Goal: Information Seeking & Learning: Learn about a topic

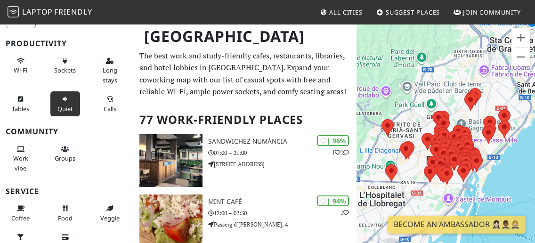
scroll to position [88, 0]
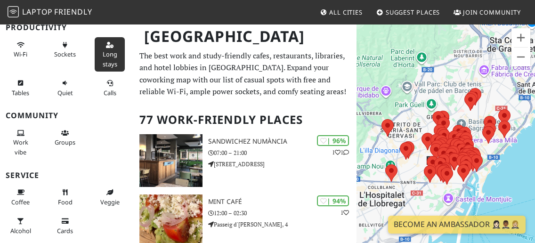
click at [106, 60] on span "Long stays" at bounding box center [110, 59] width 15 height 18
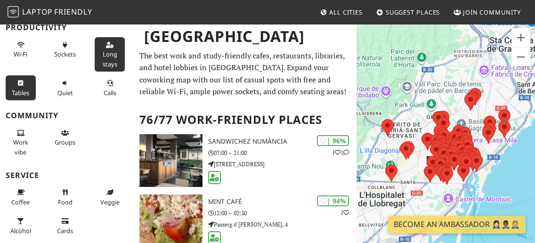
click at [20, 86] on button "Tables" at bounding box center [21, 87] width 30 height 25
click at [24, 88] on button "Tables" at bounding box center [21, 87] width 30 height 25
click at [106, 56] on span "Long stays" at bounding box center [110, 59] width 15 height 18
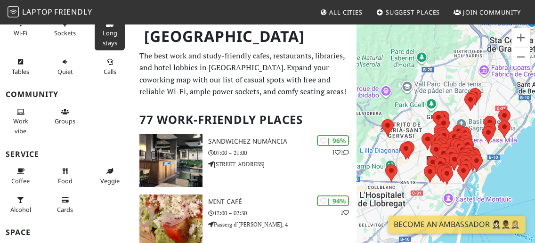
scroll to position [115, 0]
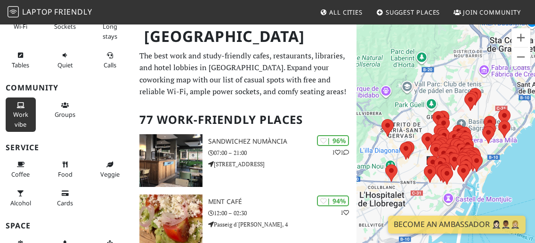
click at [17, 108] on icon at bounding box center [21, 106] width 8 height 6
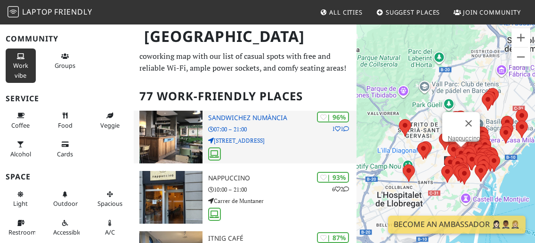
scroll to position [0, 0]
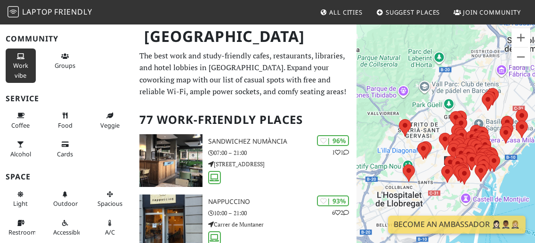
click at [21, 75] on span "Work vibe" at bounding box center [20, 70] width 15 height 18
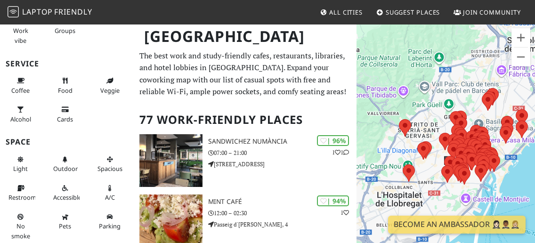
scroll to position [202, 0]
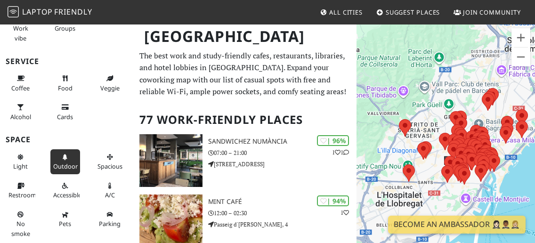
click at [65, 165] on span "Outdoor" at bounding box center [65, 166] width 24 height 8
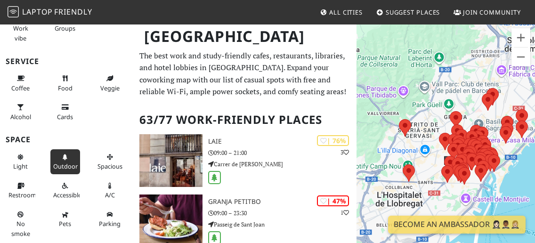
click at [65, 165] on span "Outdoor" at bounding box center [65, 166] width 24 height 8
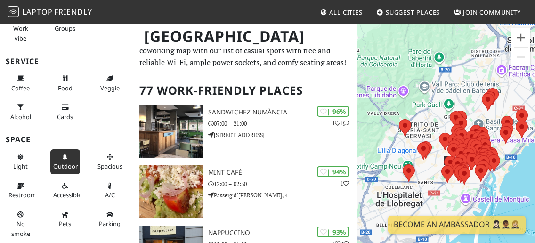
scroll to position [30, 0]
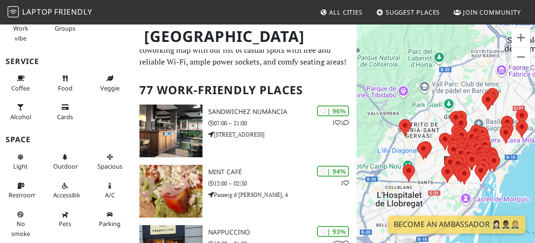
click at [427, 111] on div at bounding box center [446, 145] width 179 height 243
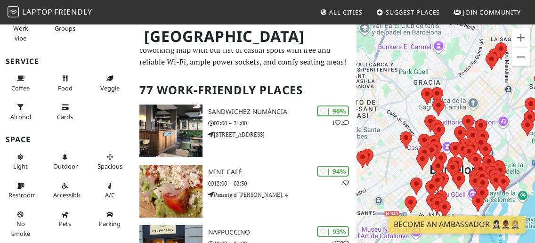
drag, startPoint x: 453, startPoint y: 130, endPoint x: 378, endPoint y: 72, distance: 94.4
click at [378, 72] on div at bounding box center [446, 145] width 179 height 243
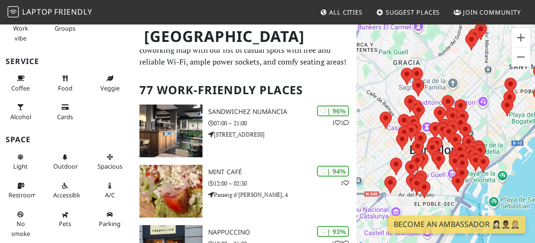
click at [384, 81] on div at bounding box center [446, 145] width 179 height 243
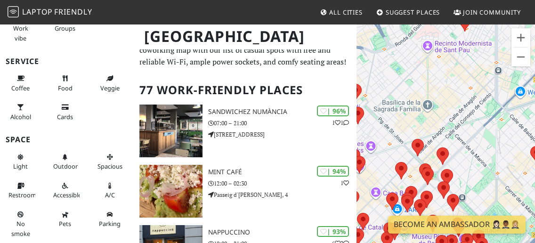
drag, startPoint x: 494, startPoint y: 103, endPoint x: 398, endPoint y: 115, distance: 96.9
click at [398, 115] on div at bounding box center [446, 145] width 179 height 243
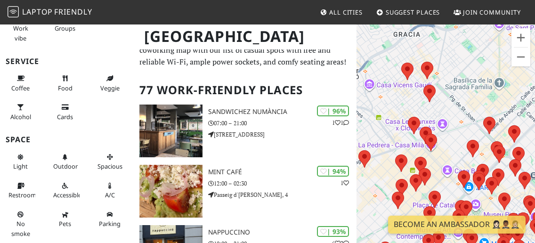
drag, startPoint x: 390, startPoint y: 100, endPoint x: 463, endPoint y: 78, distance: 77.3
click at [463, 78] on div at bounding box center [446, 145] width 179 height 243
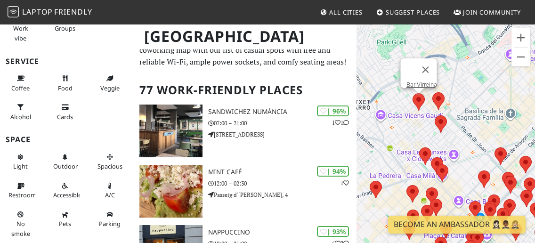
click at [413, 93] on area at bounding box center [413, 93] width 0 height 0
click at [414, 81] on link "Bar Virreina" at bounding box center [421, 84] width 31 height 7
click at [435, 115] on area at bounding box center [435, 115] width 0 height 0
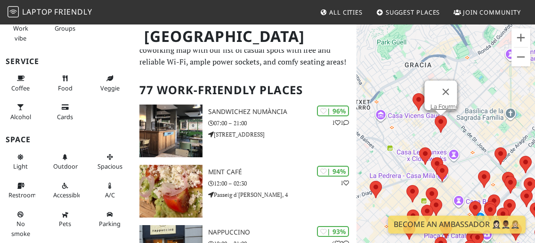
click at [435, 115] on area at bounding box center [435, 115] width 0 height 0
click at [435, 103] on link "La Fourmi" at bounding box center [443, 106] width 27 height 7
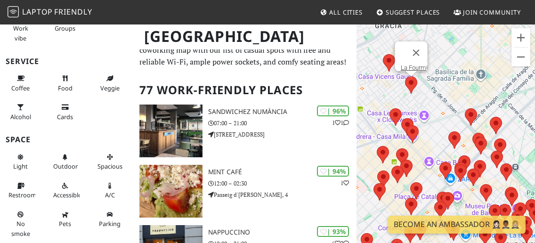
drag, startPoint x: 410, startPoint y: 140, endPoint x: 378, endPoint y: 100, distance: 51.0
click at [378, 100] on div "La Fourmi" at bounding box center [446, 145] width 179 height 243
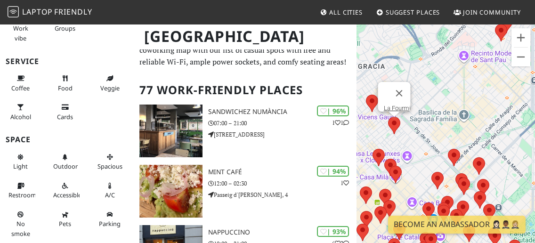
drag, startPoint x: 477, startPoint y: 123, endPoint x: 296, endPoint y: 162, distance: 185.0
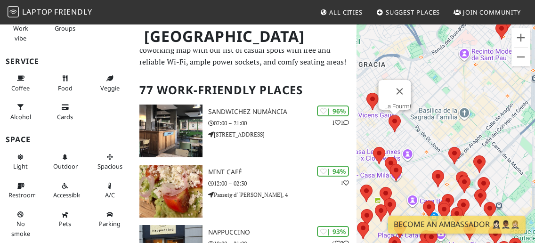
click at [437, 134] on div "La Fourmi" at bounding box center [446, 145] width 179 height 243
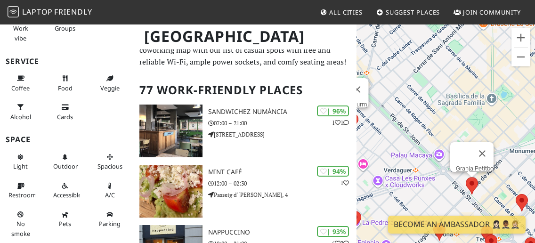
click at [466, 177] on area at bounding box center [466, 177] width 0 height 0
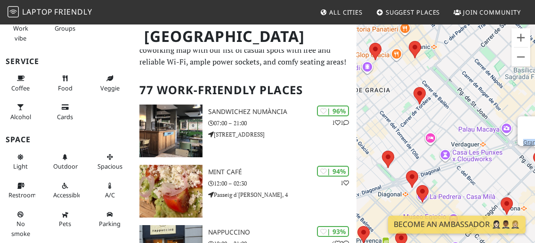
drag, startPoint x: 411, startPoint y: 110, endPoint x: 484, endPoint y: 78, distance: 79.7
click at [484, 78] on div "Granja Petitbo" at bounding box center [446, 145] width 179 height 243
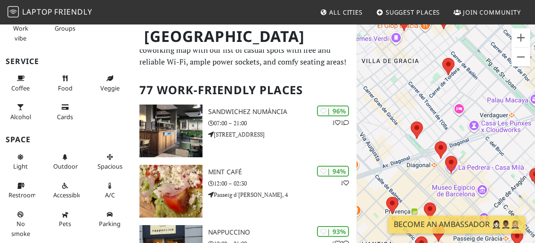
drag, startPoint x: 428, startPoint y: 117, endPoint x: 423, endPoint y: 33, distance: 84.9
click at [423, 33] on div "Granja Petitbo" at bounding box center [446, 145] width 179 height 243
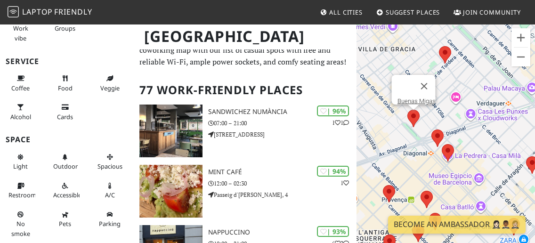
click at [407, 110] on area at bounding box center [407, 110] width 0 height 0
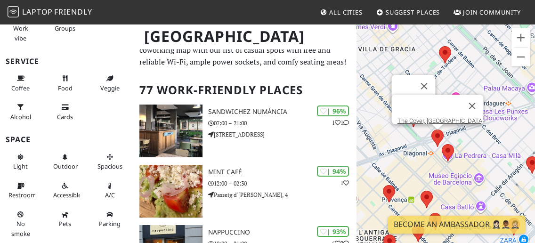
click at [431, 130] on area at bounding box center [431, 130] width 0 height 0
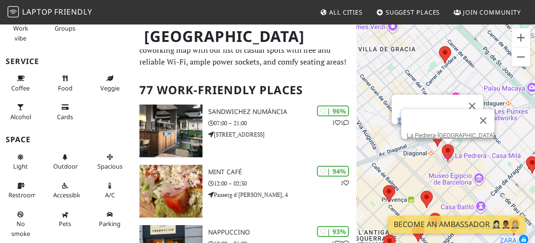
click at [442, 144] on area at bounding box center [442, 144] width 0 height 0
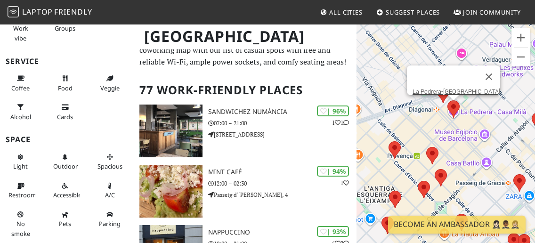
drag, startPoint x: 439, startPoint y: 179, endPoint x: 422, endPoint y: 132, distance: 49.2
click at [422, 132] on div "La Pedrera-Casa Milà" at bounding box center [446, 145] width 179 height 243
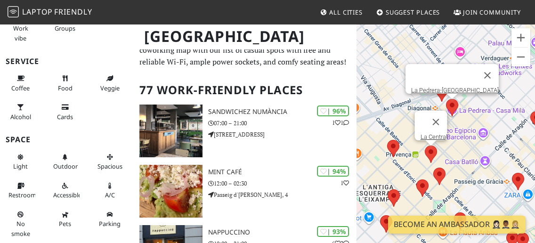
click at [425, 146] on area at bounding box center [425, 146] width 0 height 0
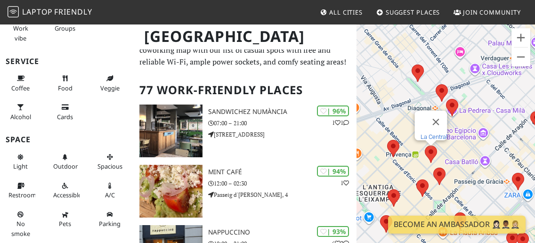
click at [424, 133] on link "La Central" at bounding box center [433, 136] width 27 height 7
click at [433, 168] on area at bounding box center [433, 168] width 0 height 0
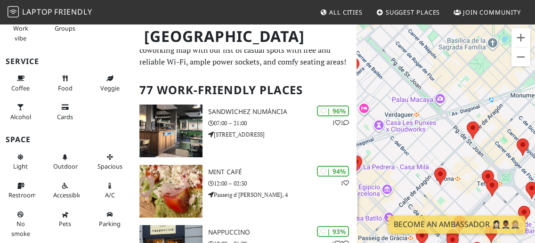
drag, startPoint x: 504, startPoint y: 107, endPoint x: 385, endPoint y: 163, distance: 131.7
click at [385, 163] on div "65 Cafe" at bounding box center [446, 145] width 179 height 243
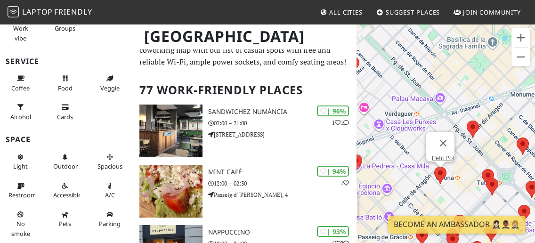
click at [434, 167] on area at bounding box center [434, 167] width 0 height 0
click at [467, 121] on area at bounding box center [467, 121] width 0 height 0
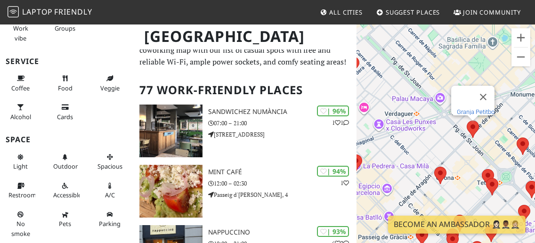
click at [469, 108] on link "Granja Petitbo" at bounding box center [476, 111] width 38 height 7
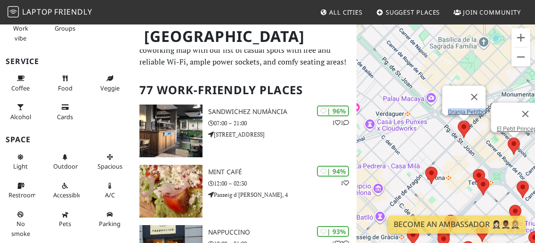
click at [523, 146] on div "Granja Petitbo El Petit Princep" at bounding box center [446, 145] width 179 height 243
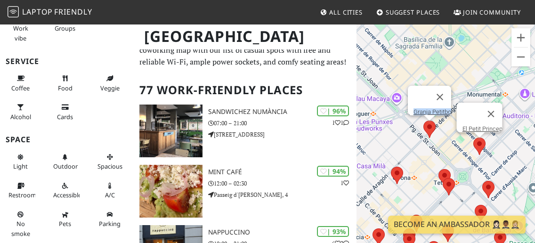
click at [473, 138] on area at bounding box center [473, 138] width 0 height 0
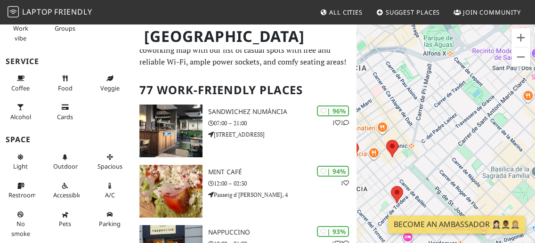
drag, startPoint x: 425, startPoint y: 64, endPoint x: 518, endPoint y: 194, distance: 159.8
click at [518, 194] on div "El Petit Princep" at bounding box center [446, 145] width 179 height 243
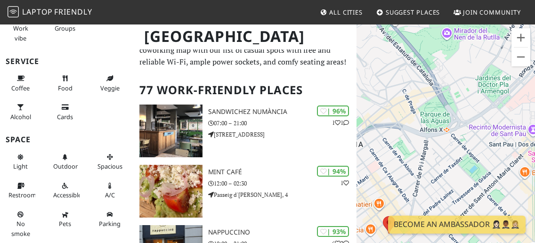
drag, startPoint x: 454, startPoint y: 115, endPoint x: 446, endPoint y: 186, distance: 71.2
click at [446, 186] on div "El Petit Princep" at bounding box center [446, 145] width 179 height 243
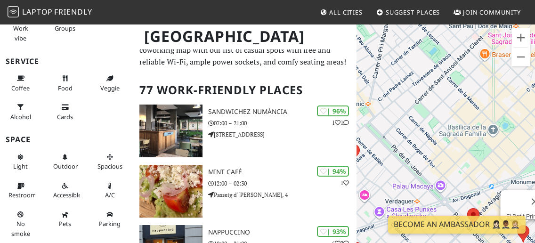
drag, startPoint x: 446, startPoint y: 186, endPoint x: 401, endPoint y: 70, distance: 123.8
click at [401, 70] on div "El Petit Princep" at bounding box center [446, 145] width 179 height 243
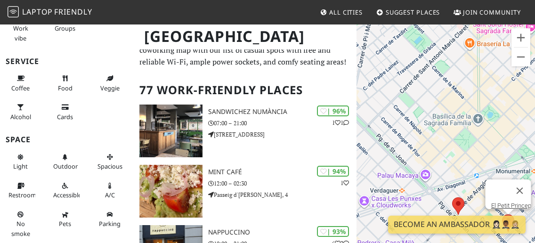
click at [416, 99] on div "El Petit Princep" at bounding box center [446, 145] width 179 height 243
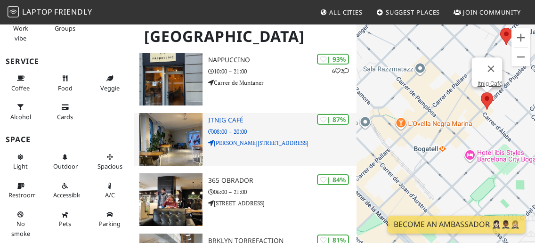
scroll to position [202, 0]
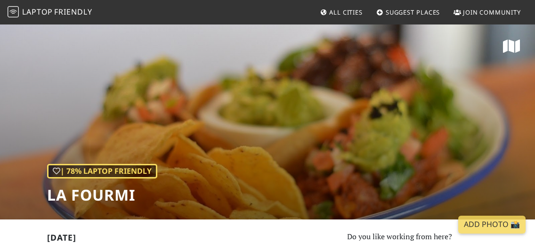
click at [438, 141] on div "| 78% Laptop Friendly La Fourmi" at bounding box center [267, 122] width 535 height 196
click at [438, 142] on div "| 78% Laptop Friendly La Fourmi" at bounding box center [267, 122] width 535 height 196
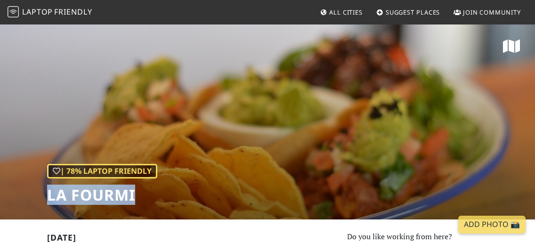
drag, startPoint x: 141, startPoint y: 194, endPoint x: 35, endPoint y: 191, distance: 106.5
click at [35, 191] on div "| 78% Laptop Friendly La Fourmi" at bounding box center [267, 122] width 535 height 196
copy h1 "La Fourmi"
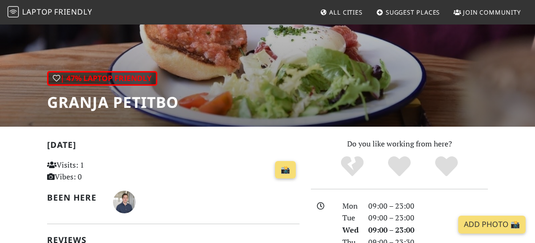
scroll to position [93, 0]
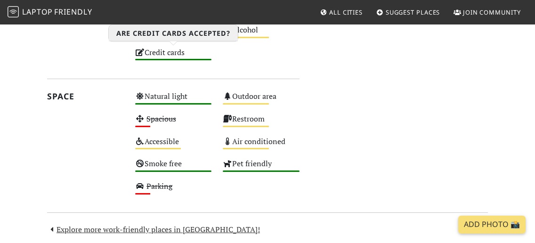
scroll to position [526, 0]
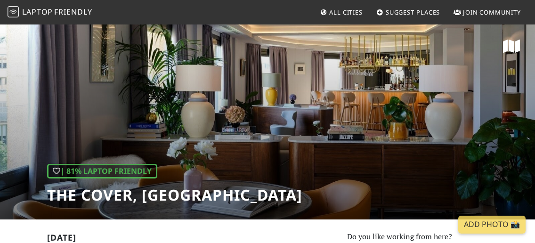
click at [221, 155] on div "| 81% Laptop Friendly The Cover, Barcelona" at bounding box center [267, 122] width 535 height 196
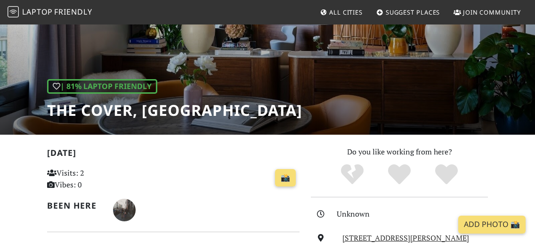
scroll to position [84, 0]
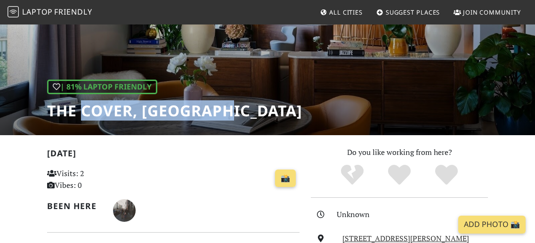
drag, startPoint x: 242, startPoint y: 106, endPoint x: 80, endPoint y: 115, distance: 162.3
click at [80, 115] on div "| 81% Laptop Friendly The Cover, Barcelona" at bounding box center [267, 37] width 535 height 196
drag, startPoint x: 47, startPoint y: 111, endPoint x: 244, endPoint y: 121, distance: 196.7
click at [244, 121] on div "| 81% Laptop Friendly The Cover, Barcelona" at bounding box center [267, 37] width 535 height 196
copy h1 "The Cover, Barcelona"
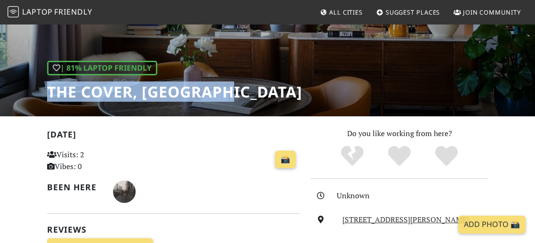
scroll to position [0, 0]
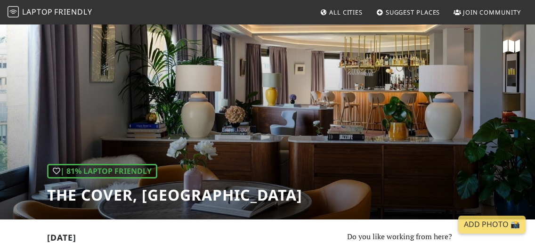
click at [198, 102] on div "| 81% Laptop Friendly The Cover, Barcelona" at bounding box center [267, 122] width 535 height 196
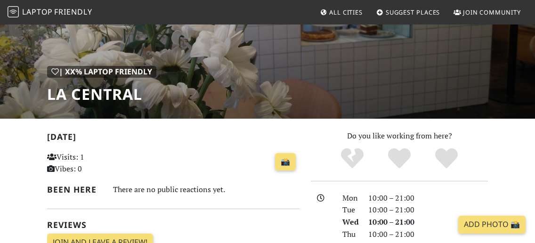
scroll to position [77, 0]
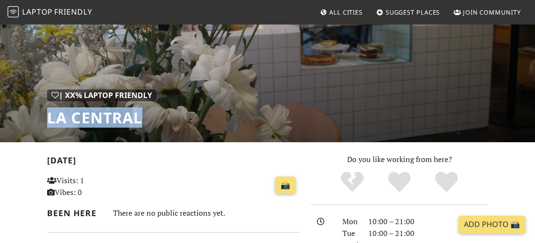
drag, startPoint x: 151, startPoint y: 119, endPoint x: 10, endPoint y: 117, distance: 140.8
click at [10, 117] on div "| XX% Laptop Friendly La Central" at bounding box center [267, 44] width 535 height 196
copy h1 "La Central"
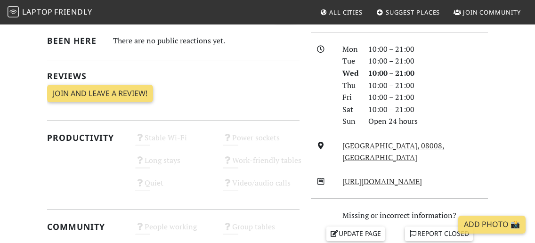
scroll to position [251, 0]
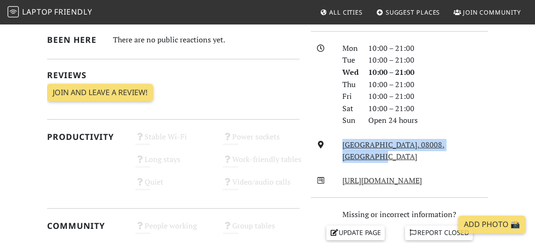
drag, startPoint x: 473, startPoint y: 143, endPoint x: 320, endPoint y: 150, distance: 152.8
click at [320, 150] on div "Carrer de Mallorca, 08008, Barcelona" at bounding box center [399, 151] width 188 height 24
copy div "Carrer de Mallorca, 08008, Barcelona"
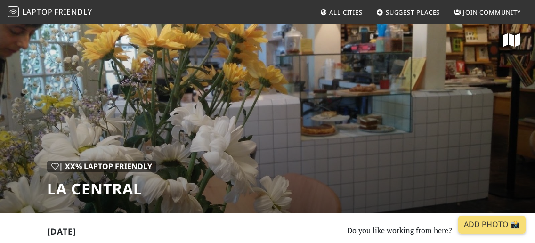
scroll to position [0, 0]
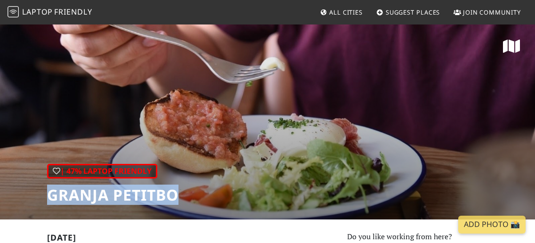
drag, startPoint x: 178, startPoint y: 195, endPoint x: 24, endPoint y: 191, distance: 154.6
click at [24, 191] on div "| 47% Laptop Friendly Granja Petitbo" at bounding box center [267, 122] width 535 height 196
copy h1 "Granja Petitbo"
